Goal: Information Seeking & Learning: Learn about a topic

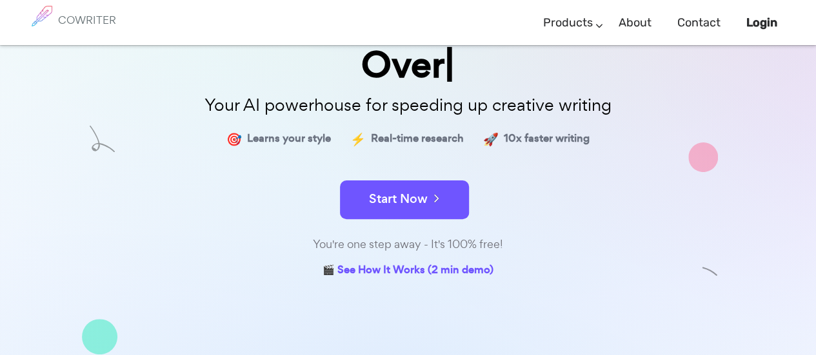
scroll to position [110, 0]
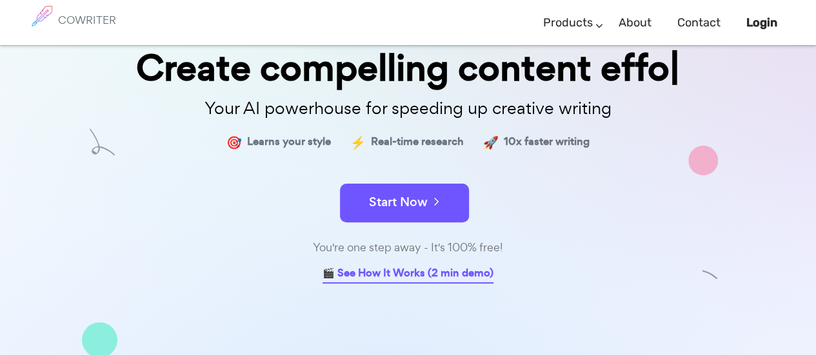
click at [424, 269] on link "🎬 See How It Works (2 min demo)" at bounding box center [407, 274] width 171 height 20
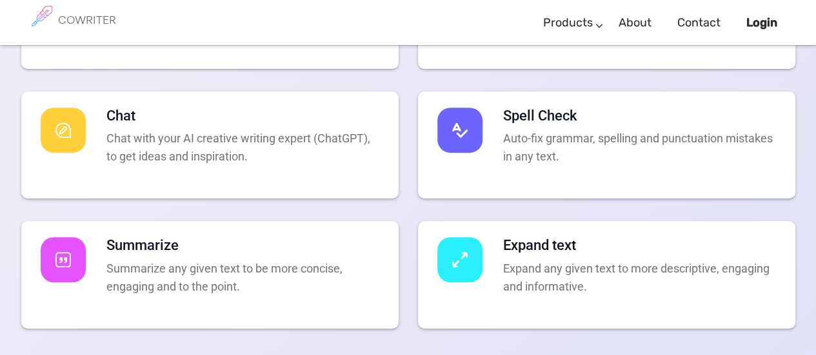
scroll to position [2639, 0]
